Goal: Task Accomplishment & Management: Use online tool/utility

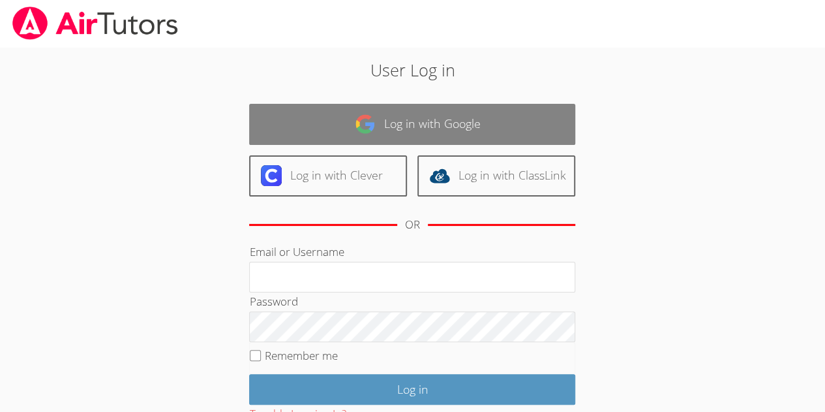
type input "[EMAIL_ADDRESS]com"
click at [449, 113] on link "Log in with Google" at bounding box center [412, 124] width 326 height 41
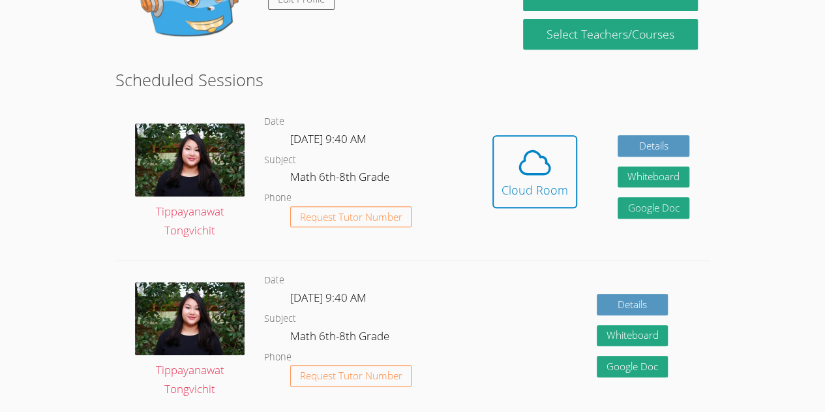
scroll to position [300, 0]
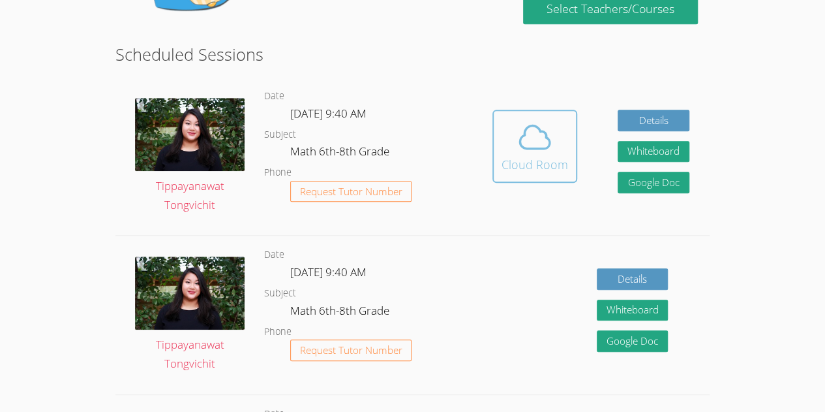
click at [522, 131] on icon at bounding box center [535, 137] width 37 height 37
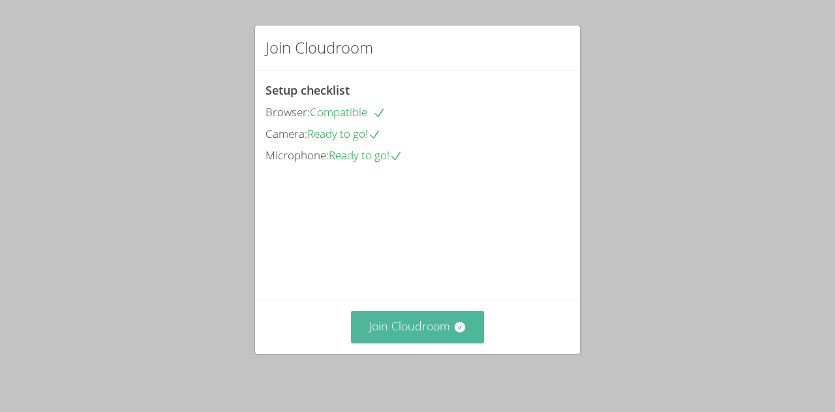
click at [421, 325] on button "Join Cloudroom" at bounding box center [418, 326] width 134 height 32
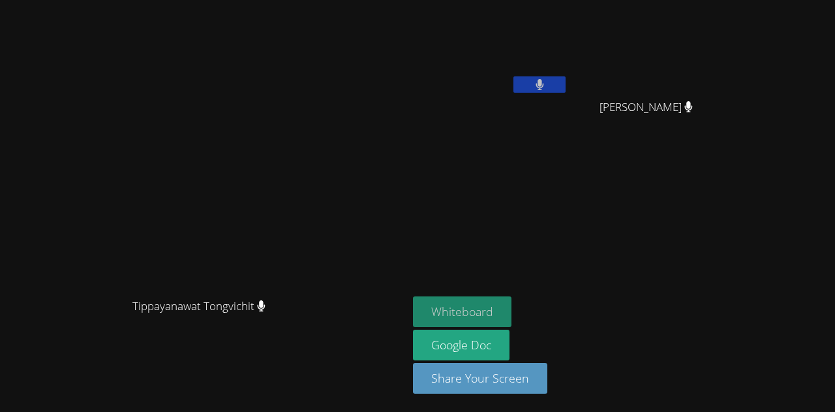
click at [511, 326] on button "Whiteboard" at bounding box center [462, 311] width 98 height 31
click at [565, 87] on button at bounding box center [539, 84] width 52 height 16
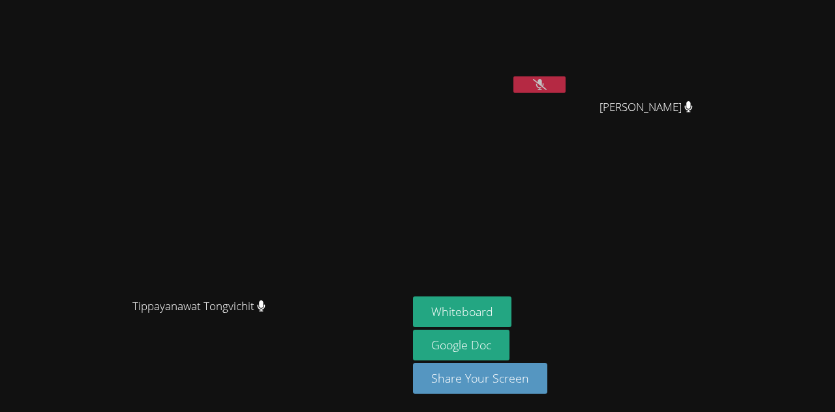
click at [565, 85] on button at bounding box center [539, 84] width 52 height 16
click at [302, 120] on video at bounding box center [204, 180] width 196 height 224
click at [565, 81] on button at bounding box center [539, 84] width 52 height 16
click at [565, 88] on button at bounding box center [539, 84] width 52 height 16
click at [543, 85] on icon at bounding box center [539, 84] width 8 height 11
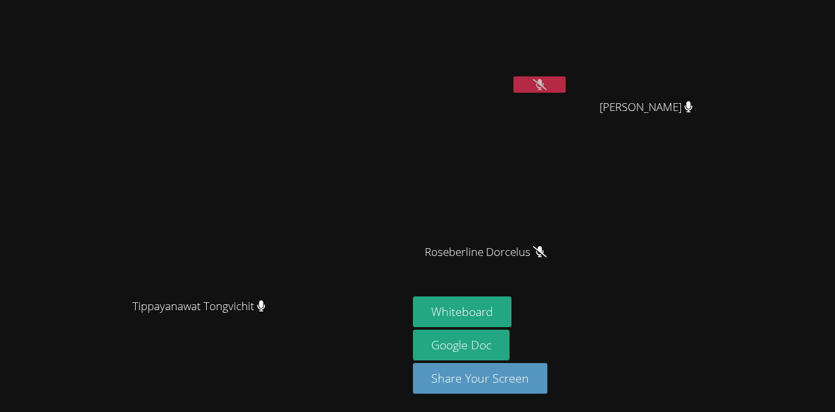
click at [565, 81] on button at bounding box center [539, 84] width 52 height 16
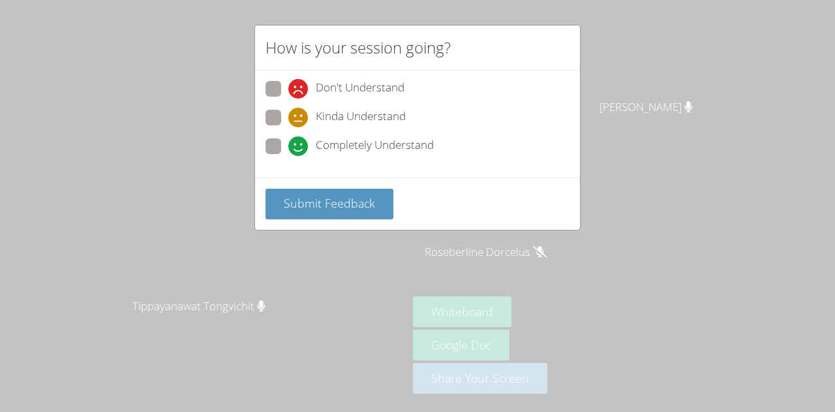
click at [405, 147] on span "Completely Understand" at bounding box center [375, 146] width 118 height 20
click at [299, 147] on input "Completely Understand" at bounding box center [293, 143] width 11 height 11
radio input "true"
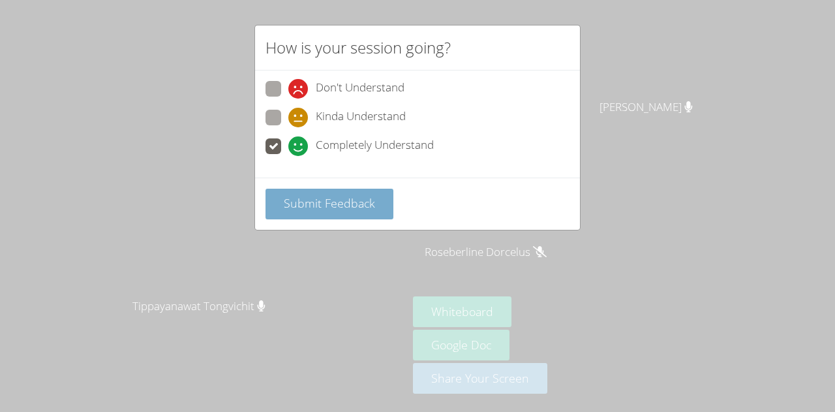
click at [361, 214] on button "Submit Feedback" at bounding box center [329, 203] width 128 height 31
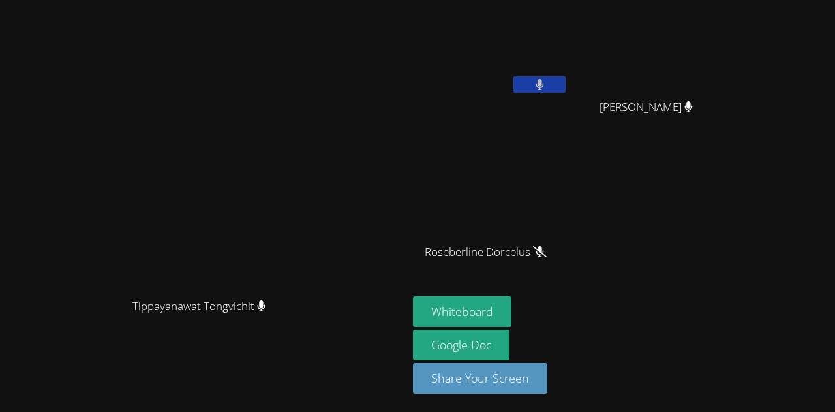
click at [734, 361] on aside "Naicha Facile Mitchaïna Germain Mitchaïna Germain Roseberline Dorcelus Roseberl…" at bounding box center [571, 206] width 326 height 412
click at [734, 304] on aside "Naicha Facile Mitchaïna Germain Mitchaïna Germain Roseberline Dorcelus Roseberl…" at bounding box center [571, 206] width 326 height 412
click at [544, 87] on icon at bounding box center [539, 84] width 8 height 11
click at [568, 74] on video at bounding box center [490, 48] width 155 height 87
click at [547, 82] on icon at bounding box center [540, 84] width 14 height 11
